Goal: Find specific page/section: Find specific page/section

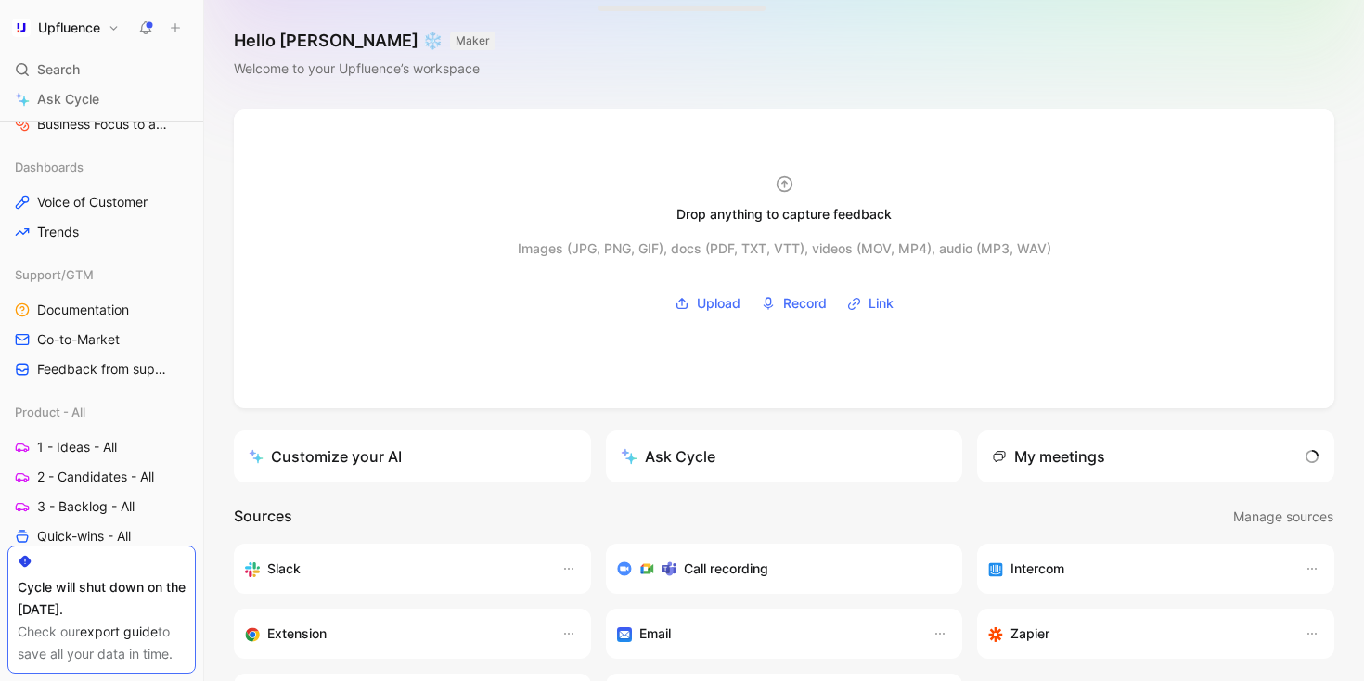
scroll to position [585, 0]
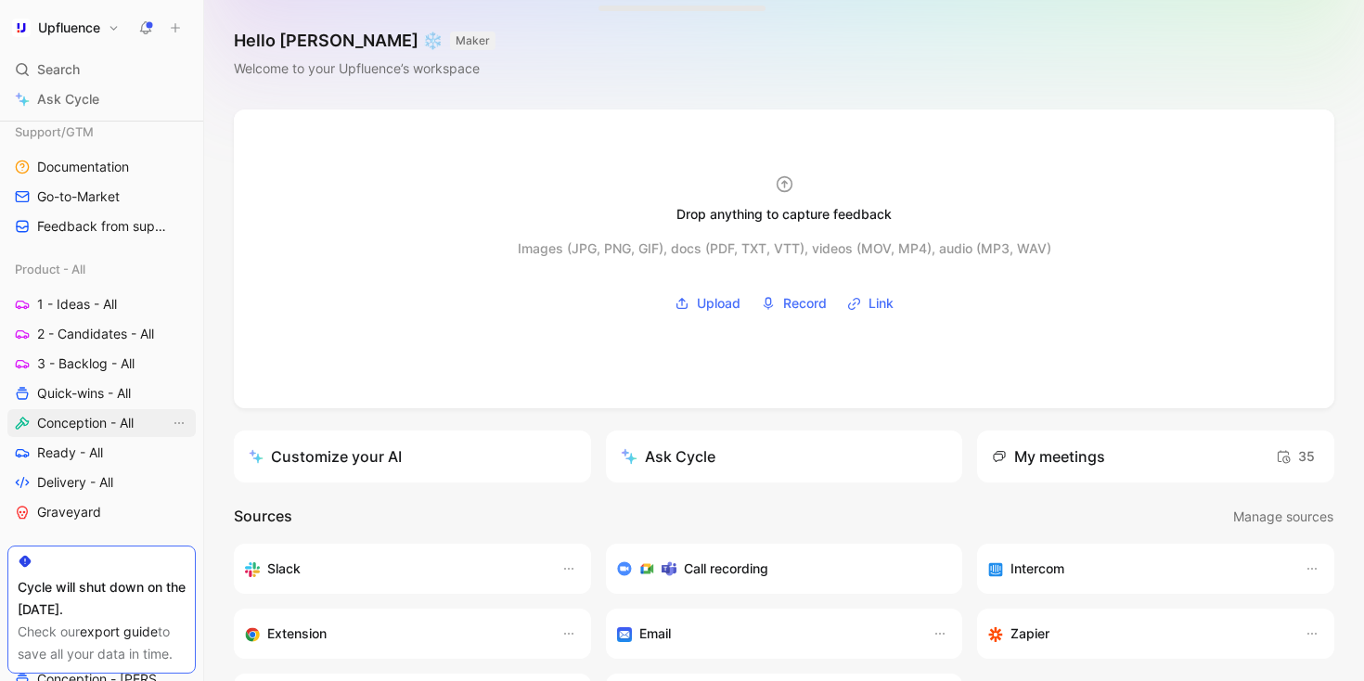
click at [102, 421] on span "Conception - All" at bounding box center [85, 423] width 96 height 19
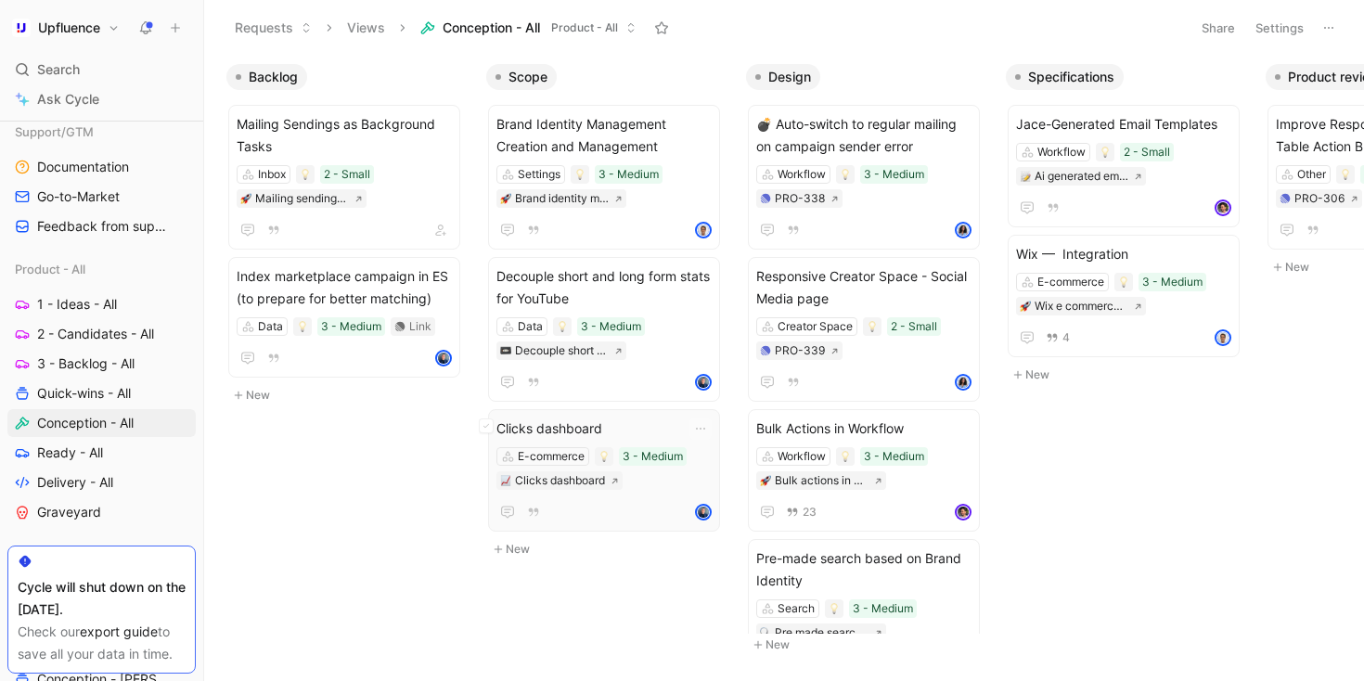
scroll to position [0, 60]
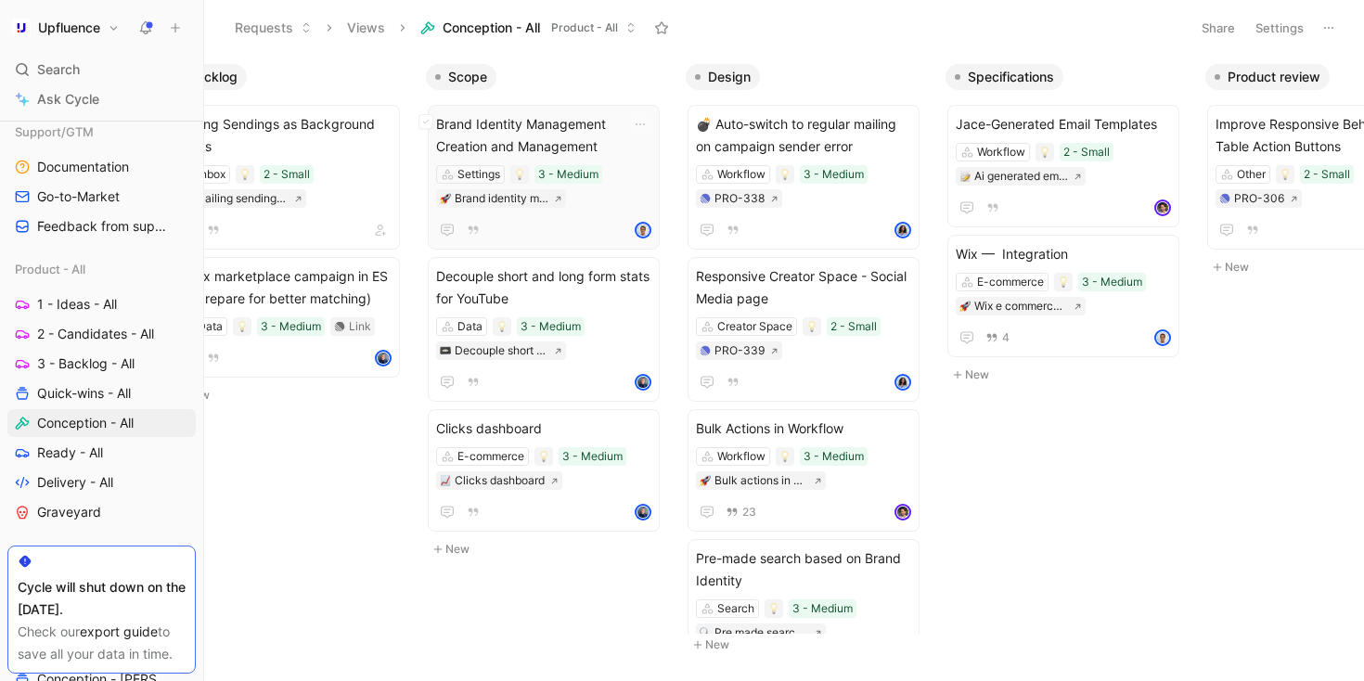
click at [560, 143] on span "Brand Identity Management Creation and Management" at bounding box center [543, 135] width 215 height 45
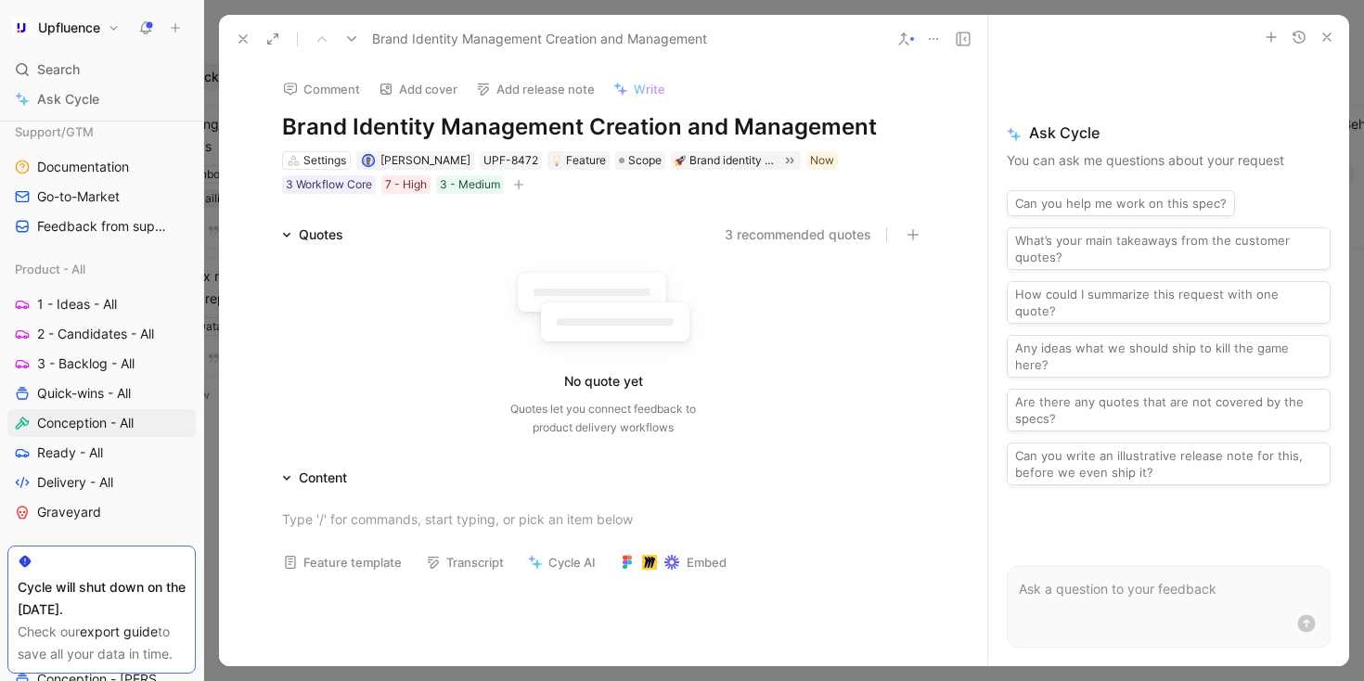
click at [249, 39] on icon at bounding box center [243, 39] width 15 height 15
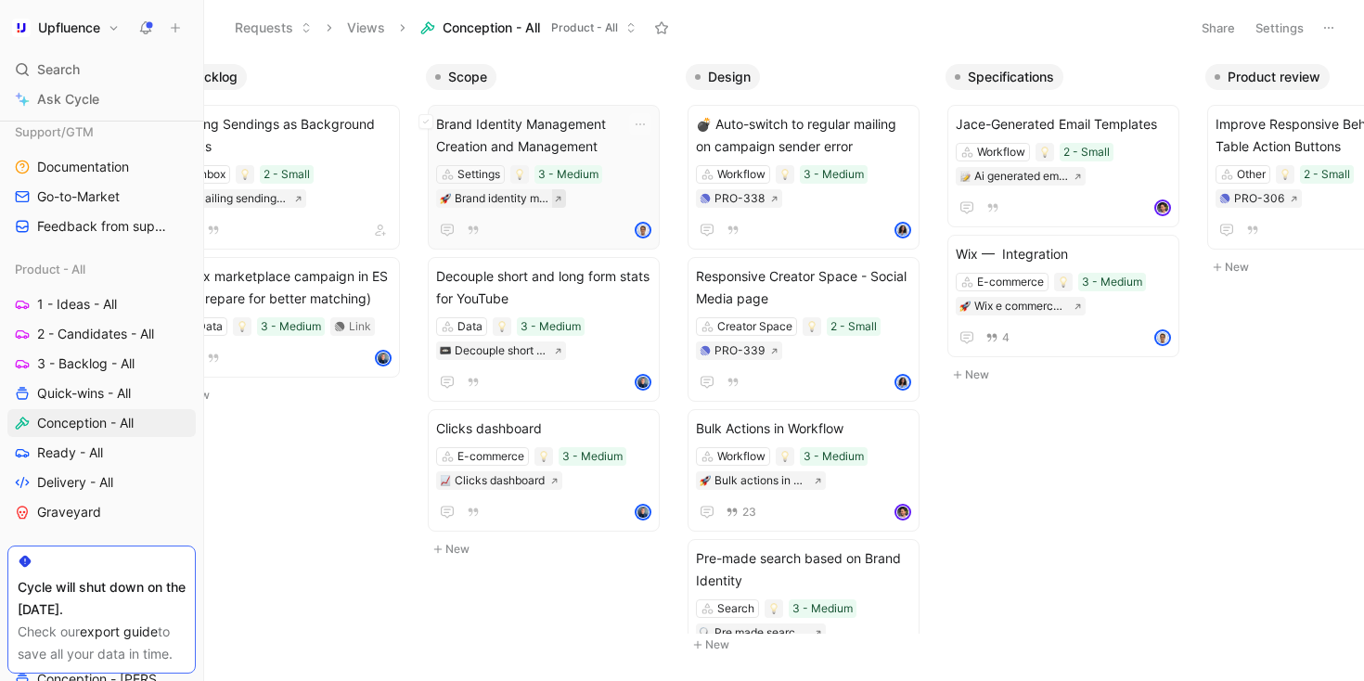
click at [560, 195] on icon at bounding box center [558, 199] width 8 height 8
